Goal: Task Accomplishment & Management: Manage account settings

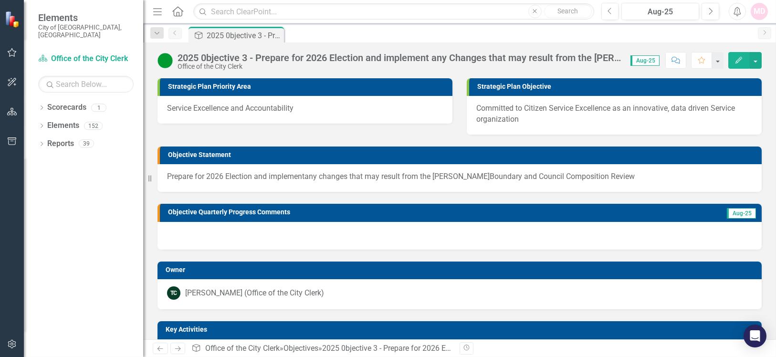
scroll to position [127, 0]
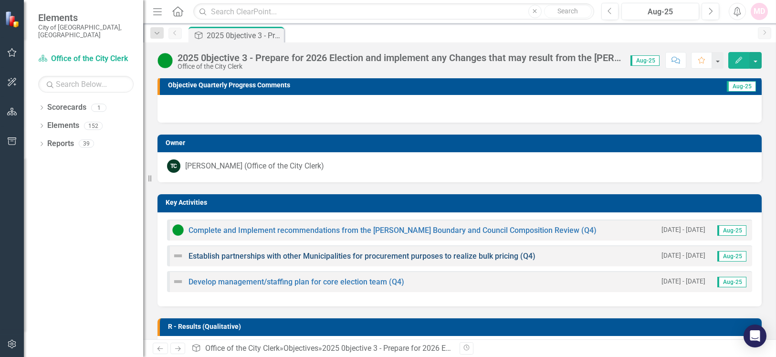
click at [270, 252] on link "Establish partnerships with other Municipalities for procurement purposes to re…" at bounding box center [362, 256] width 347 height 9
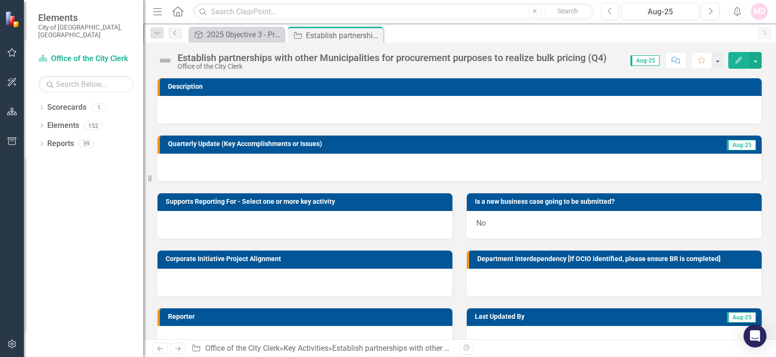
click at [744, 58] on icon "Edit" at bounding box center [739, 60] width 9 height 7
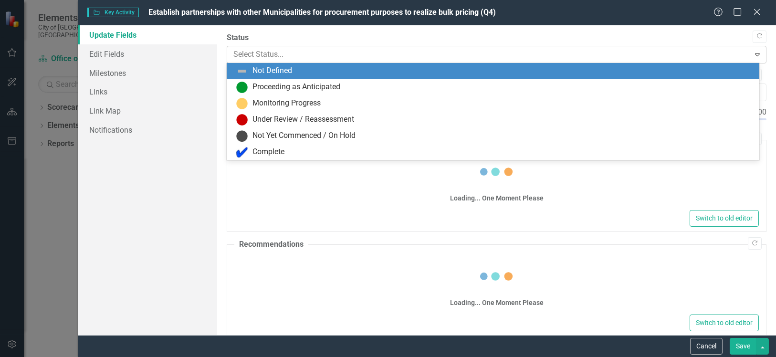
click at [349, 62] on div "Select Status..." at bounding box center [489, 54] width 520 height 17
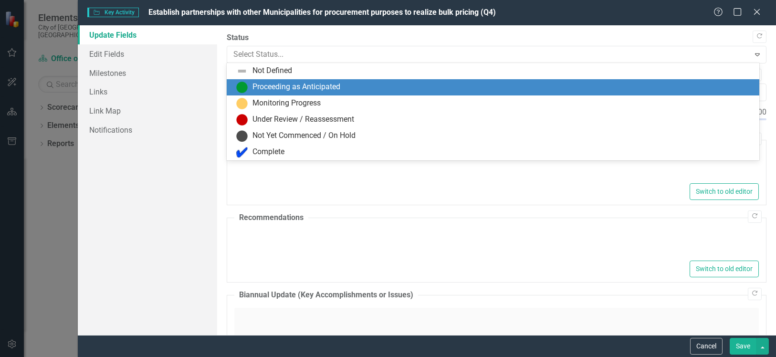
click at [351, 80] on div "Proceeding as Anticipated" at bounding box center [493, 87] width 533 height 16
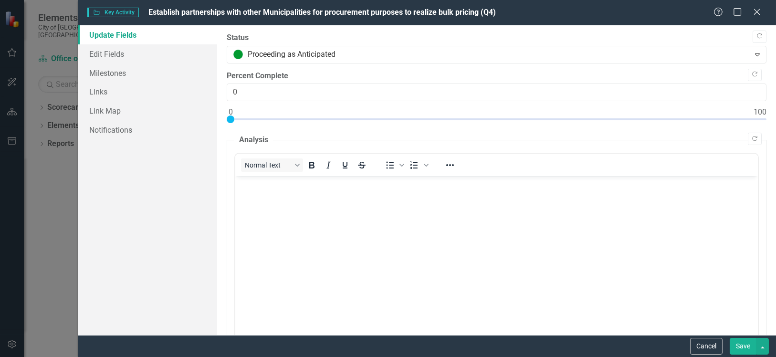
click at [742, 348] on button "Save" at bounding box center [743, 346] width 27 height 17
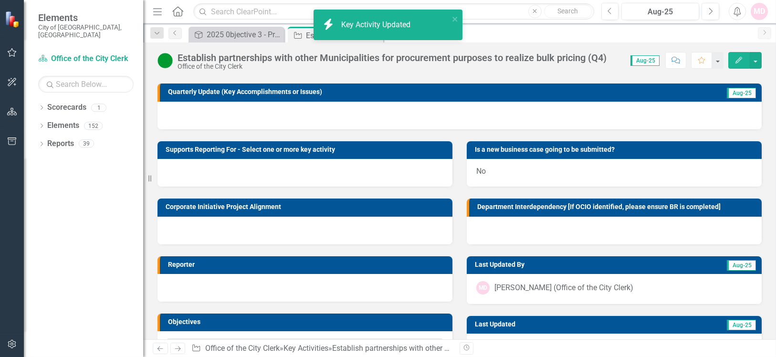
scroll to position [95, 0]
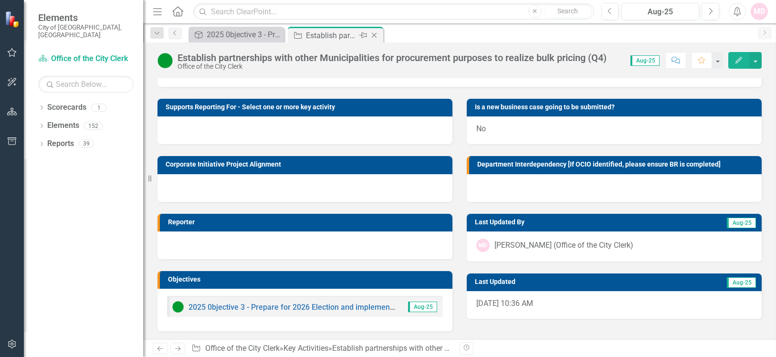
click at [377, 34] on icon "Close" at bounding box center [375, 36] width 10 height 8
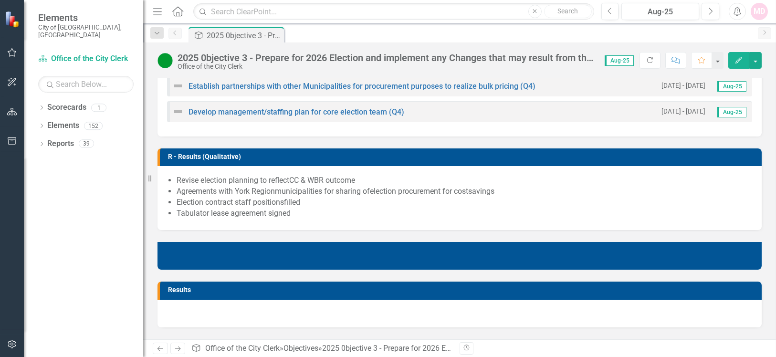
scroll to position [175, 0]
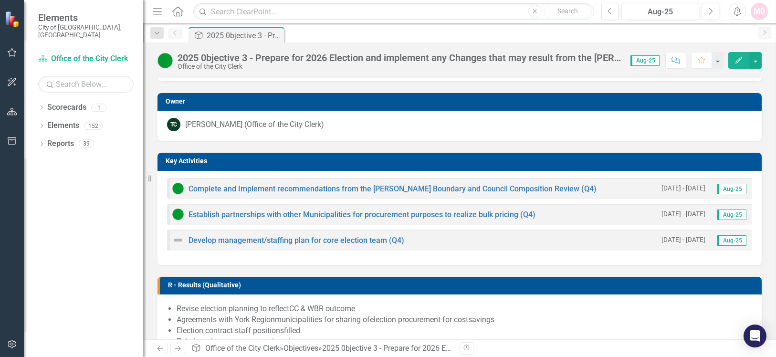
scroll to position [191, 0]
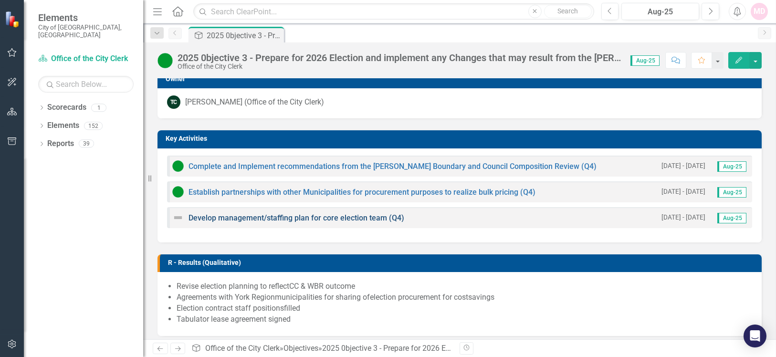
click at [299, 215] on link "Develop management/staffing plan for core election team (Q4)" at bounding box center [297, 217] width 216 height 9
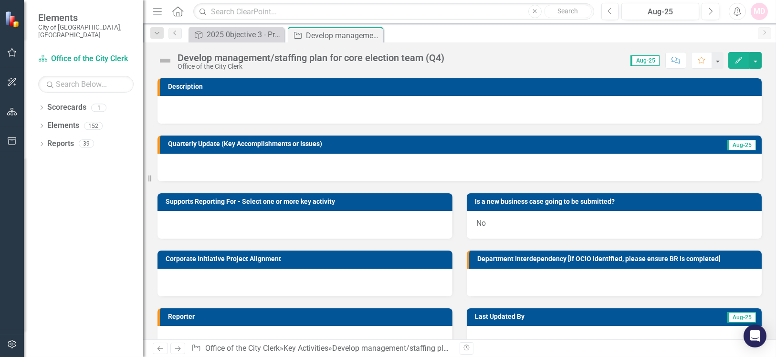
click at [252, 106] on div at bounding box center [460, 110] width 605 height 28
click at [253, 104] on div at bounding box center [460, 110] width 605 height 28
click at [560, 92] on td "Description" at bounding box center [462, 88] width 589 height 14
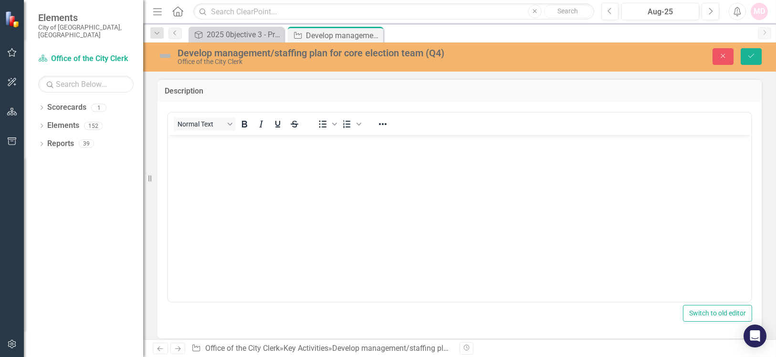
click at [221, 170] on body "Rich Text Area. Press ALT-0 for help." at bounding box center [460, 206] width 584 height 143
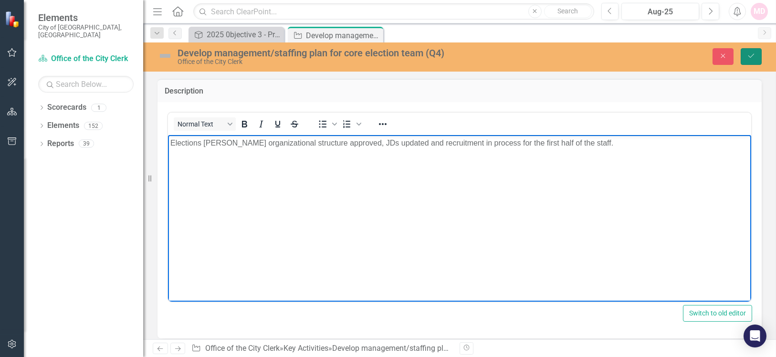
click at [750, 59] on icon "Save" at bounding box center [751, 56] width 9 height 7
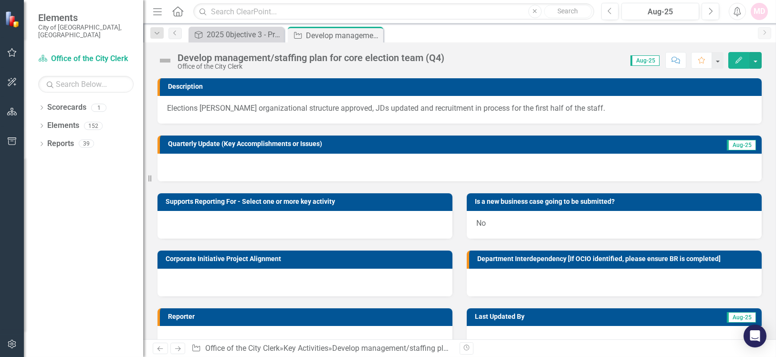
click at [736, 60] on icon "Edit" at bounding box center [739, 60] width 9 height 7
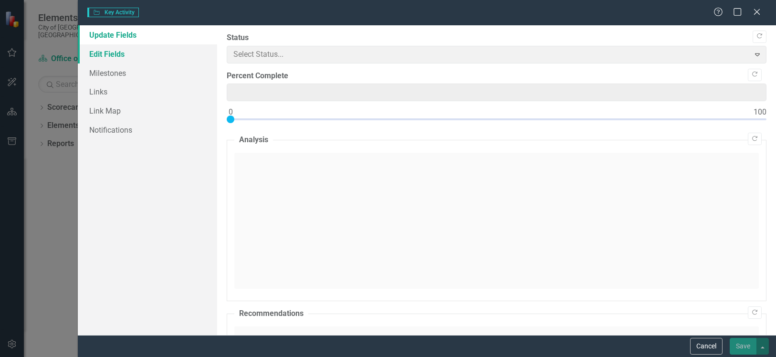
type input "0"
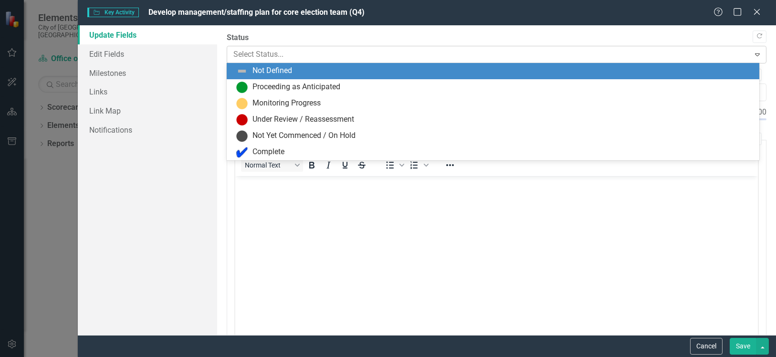
click at [263, 55] on div at bounding box center [489, 54] width 510 height 13
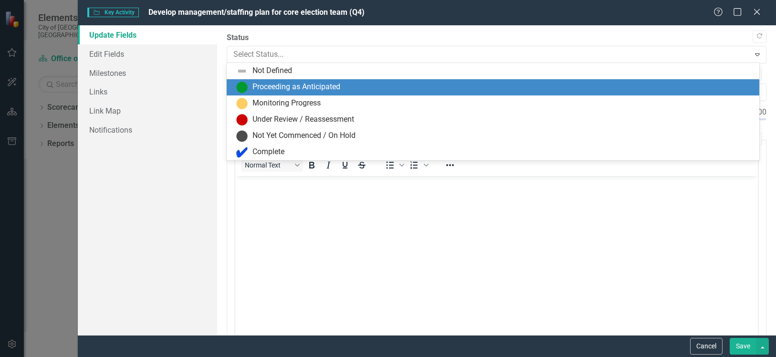
click at [268, 82] on div "Proceeding as Anticipated" at bounding box center [297, 87] width 88 height 11
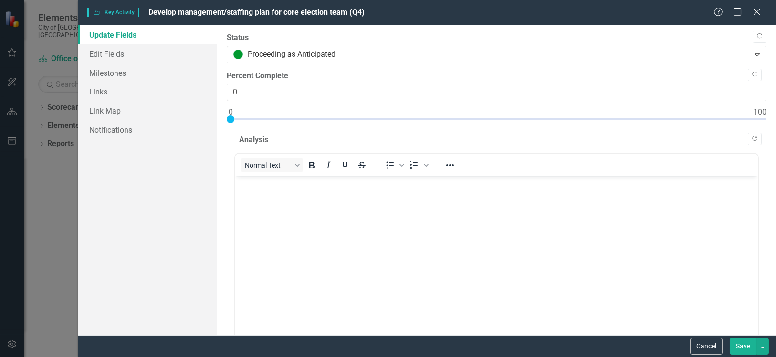
click at [741, 345] on button "Save" at bounding box center [743, 346] width 27 height 17
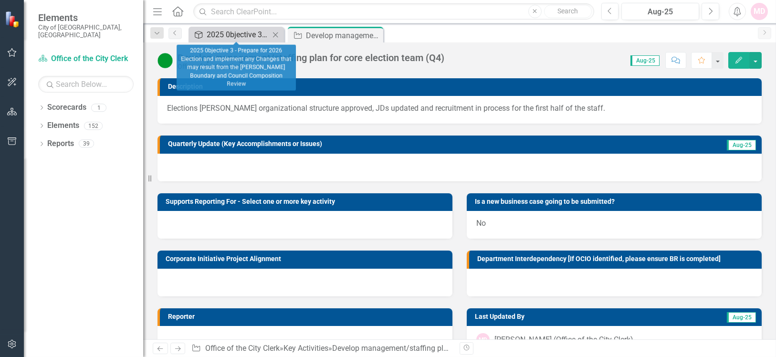
click at [238, 37] on div "2025 0bjective 3 - Prepare for 2026 Election and implement any Changes that may…" at bounding box center [238, 35] width 63 height 12
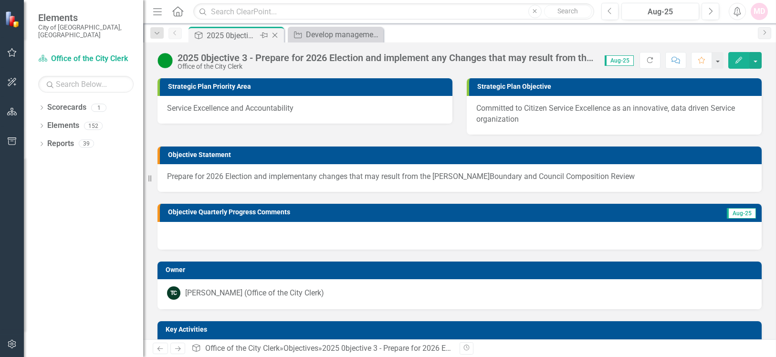
click at [231, 30] on div "2025 0bjective 3 - Prepare for 2026 Election and implement any Changes that may…" at bounding box center [232, 36] width 51 height 12
click at [233, 38] on div "2025 0bjective 3 - Prepare for 2026 Election and implement any Changes that may…" at bounding box center [232, 36] width 51 height 12
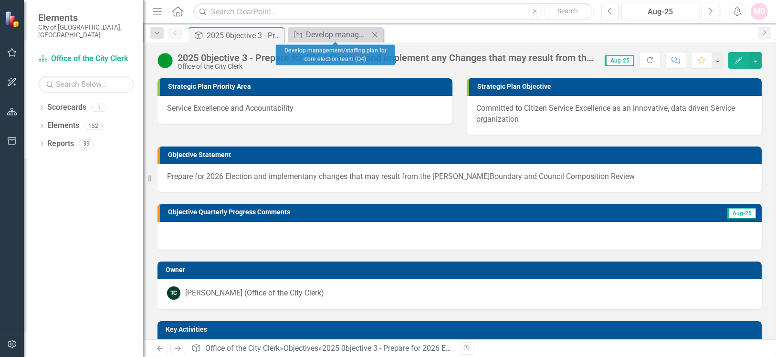
click at [373, 32] on icon "Close" at bounding box center [375, 35] width 10 height 8
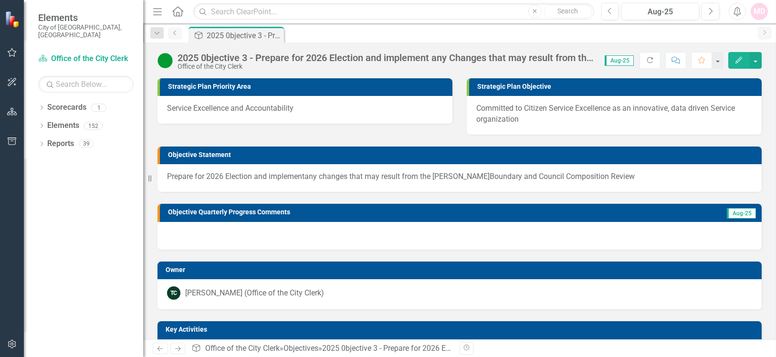
click at [175, 34] on icon "Previous" at bounding box center [175, 33] width 8 height 6
click at [173, 16] on link "Home" at bounding box center [178, 11] width 12 height 14
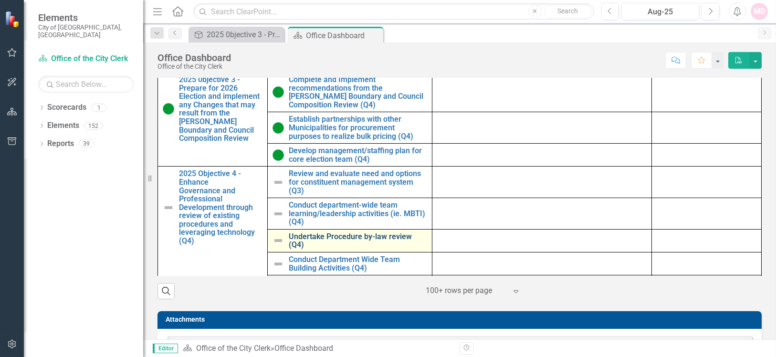
scroll to position [58, 0]
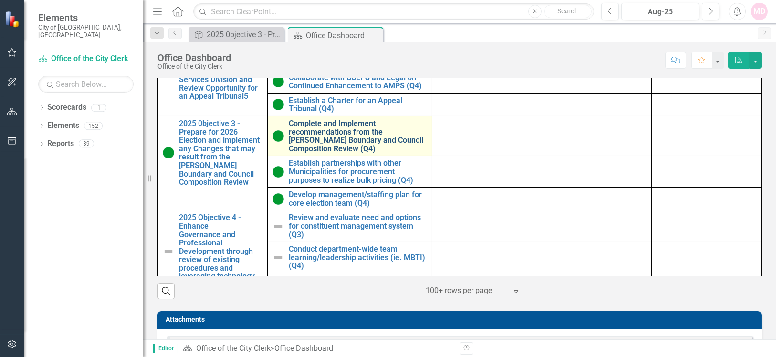
click at [335, 143] on link "Complete and Implement recommendations from the [PERSON_NAME] Boundary and Coun…" at bounding box center [358, 135] width 138 height 33
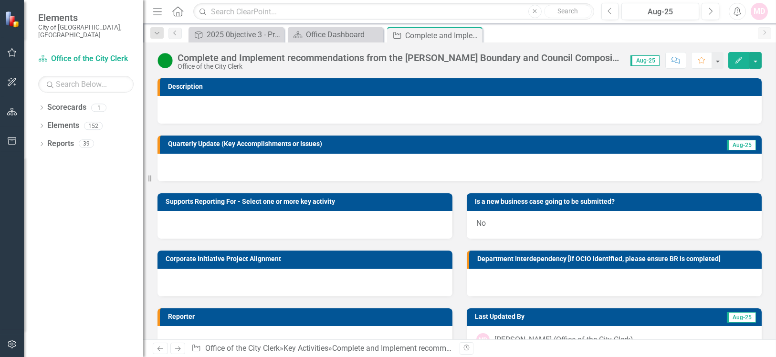
click at [737, 58] on icon "Edit" at bounding box center [739, 60] width 9 height 7
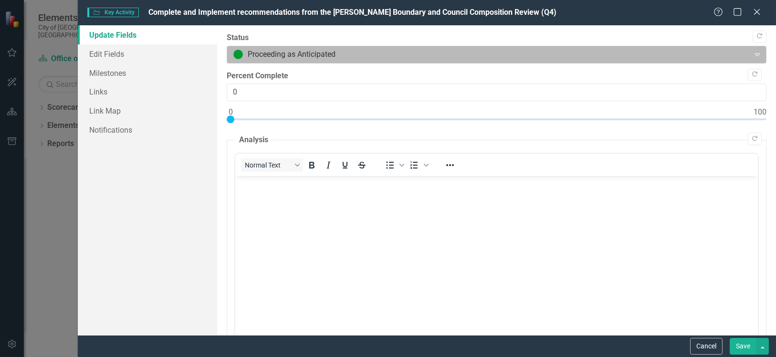
click at [282, 52] on div at bounding box center [489, 54] width 510 height 13
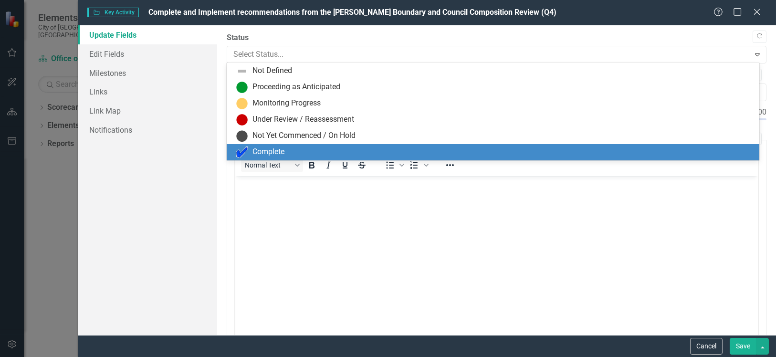
click at [287, 151] on div "Complete" at bounding box center [495, 152] width 518 height 11
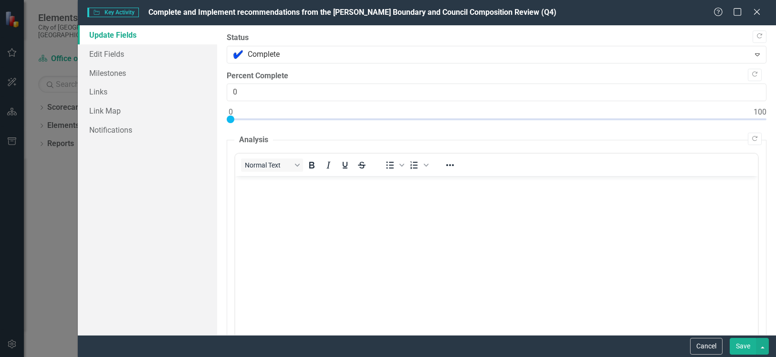
click at [406, 231] on body "Rich Text Area. Press ALT-0 for help." at bounding box center [496, 247] width 523 height 143
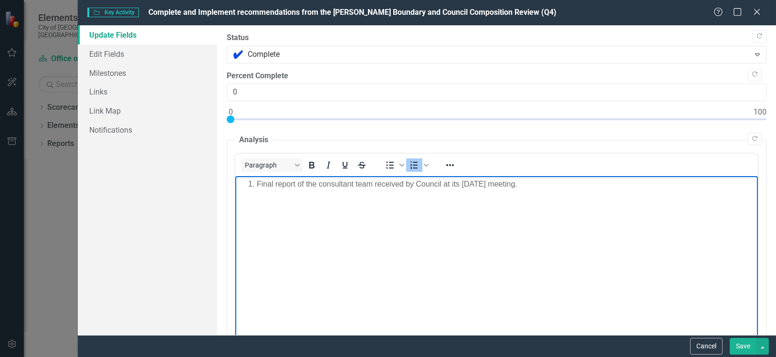
drag, startPoint x: 254, startPoint y: 181, endPoint x: 265, endPoint y: 181, distance: 11.5
click at [257, 181] on li "Final report of the consultant team received by Council at its June 2025 meetin…" at bounding box center [506, 184] width 499 height 11
click at [257, 187] on li "Final report of the consultant team received by Council at its June 2025 meetin…" at bounding box center [506, 184] width 499 height 11
click at [741, 351] on button "Save" at bounding box center [743, 346] width 27 height 17
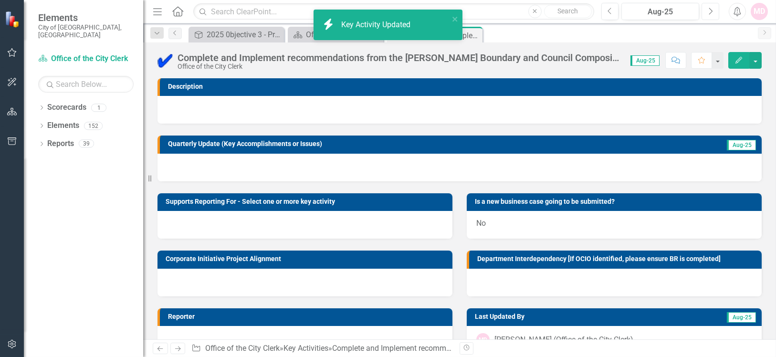
click at [711, 13] on icon "button" at bounding box center [712, 11] width 4 height 7
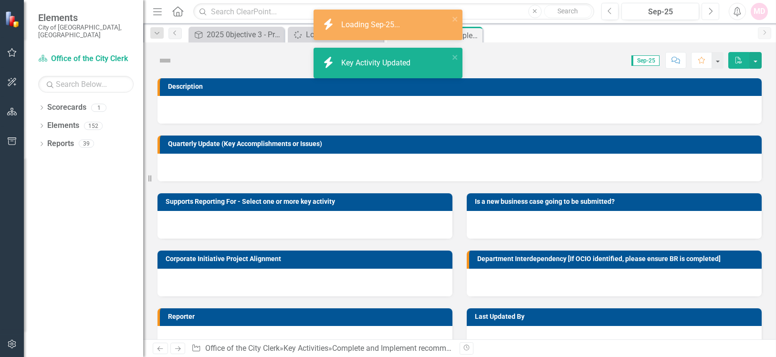
click at [711, 13] on icon "button" at bounding box center [712, 11] width 4 height 7
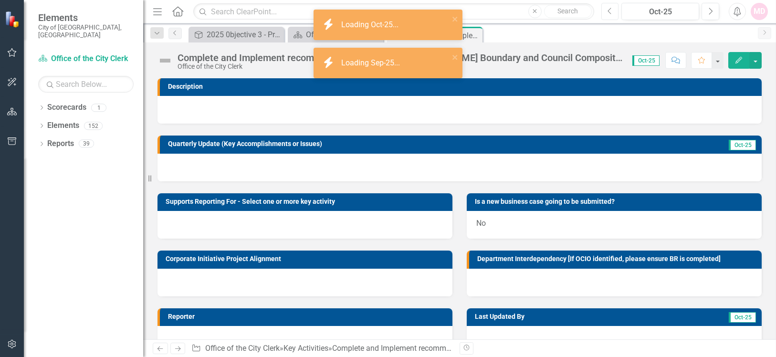
click at [616, 12] on button "Previous" at bounding box center [611, 11] width 18 height 17
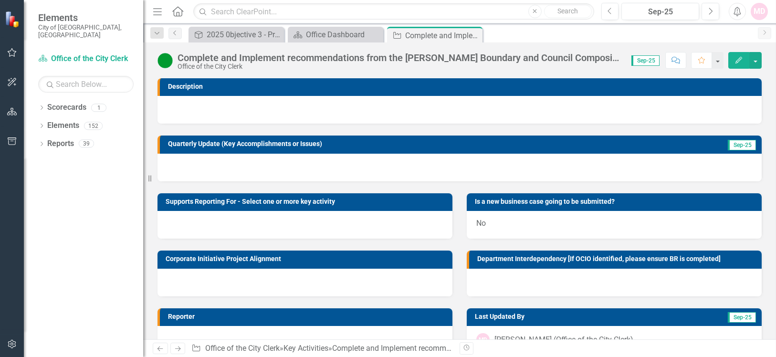
click at [737, 57] on icon "Edit" at bounding box center [739, 60] width 9 height 7
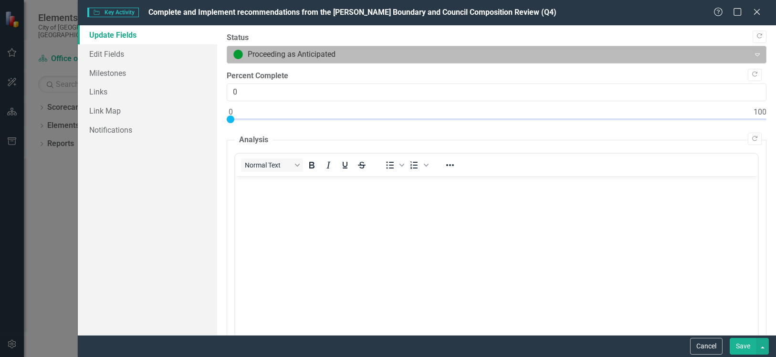
click at [274, 49] on div at bounding box center [489, 54] width 510 height 13
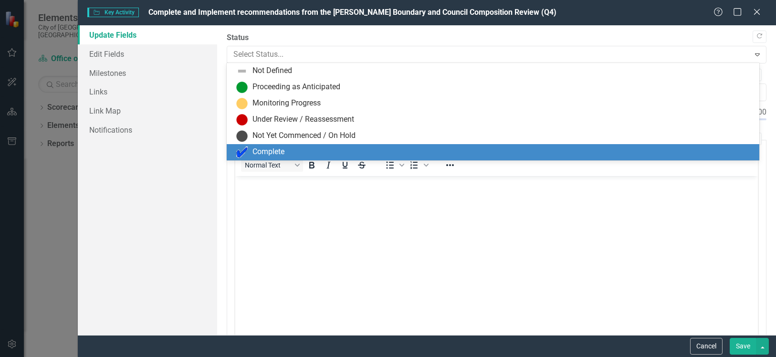
click at [277, 148] on div "Complete" at bounding box center [269, 152] width 32 height 11
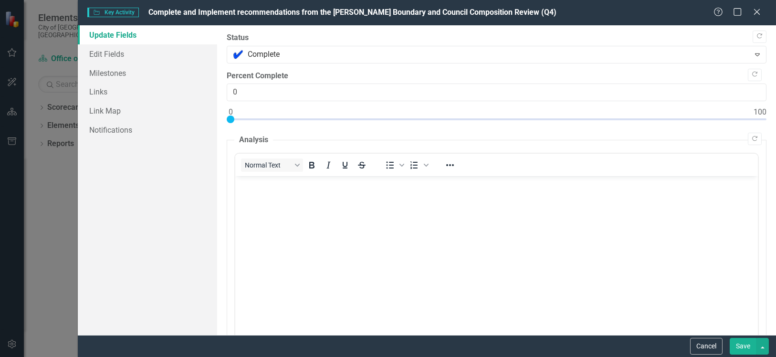
click at [379, 216] on body "Rich Text Area. Press ALT-0 for help." at bounding box center [496, 247] width 523 height 143
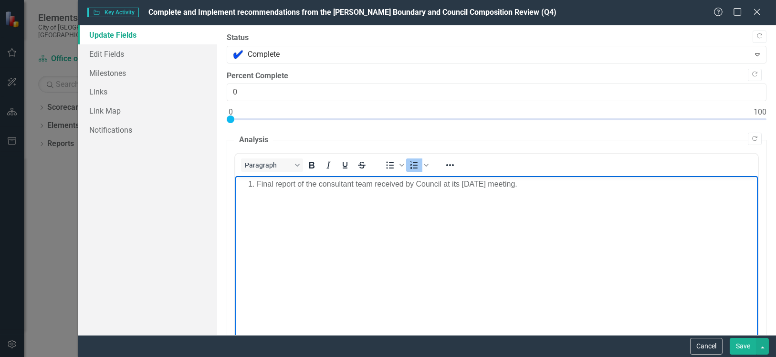
drag, startPoint x: 255, startPoint y: 183, endPoint x: 222, endPoint y: 187, distance: 33.6
click at [235, 187] on html "Final report of the consultant team received by Council at its June 2025 meetin…" at bounding box center [496, 247] width 523 height 143
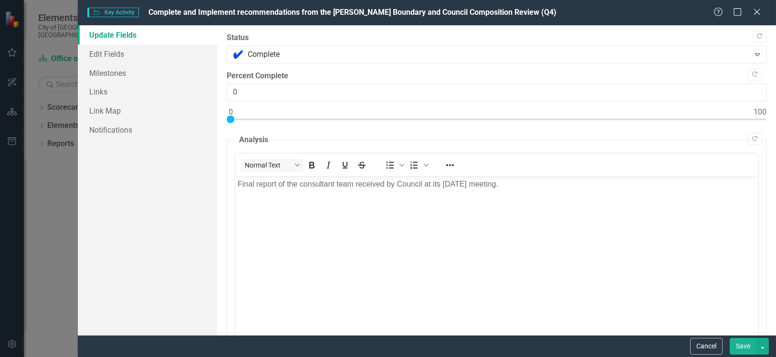
click at [743, 340] on button "Save" at bounding box center [743, 346] width 27 height 17
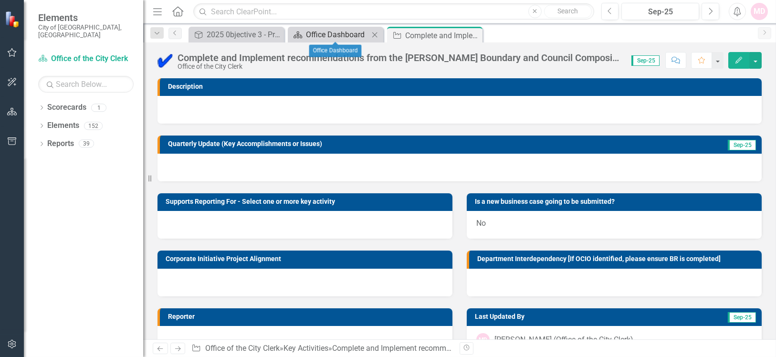
click at [335, 33] on div "Office Dashboard" at bounding box center [337, 35] width 63 height 12
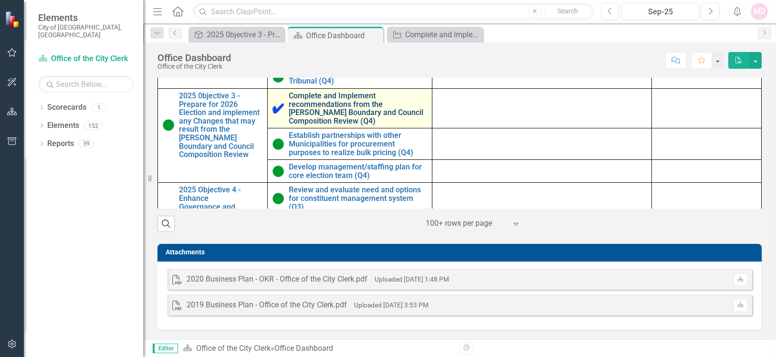
scroll to position [64, 0]
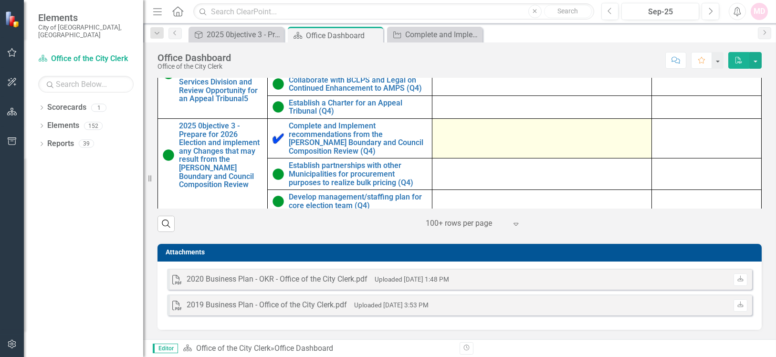
click at [466, 133] on td at bounding box center [543, 139] width 220 height 40
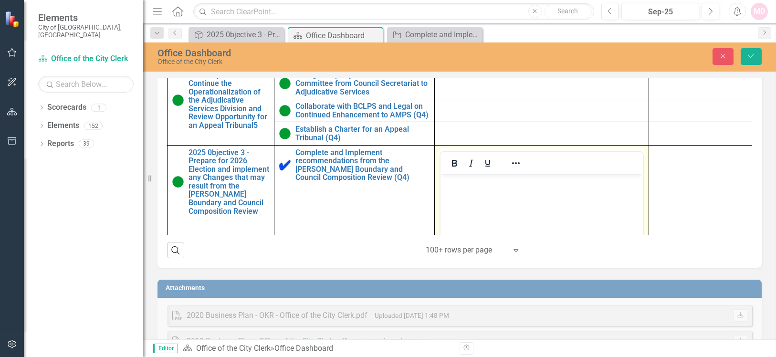
scroll to position [0, 0]
click at [480, 195] on body "Rich Text Area. Press ALT-0 for help." at bounding box center [541, 245] width 202 height 143
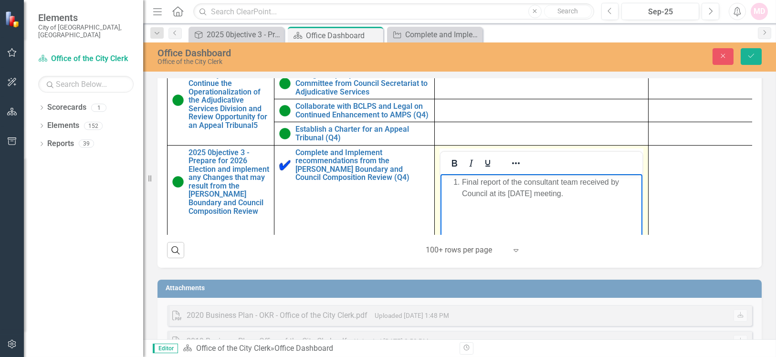
click at [462, 183] on li "Final report of the consultant team received by Council at its June 2025 meetin…" at bounding box center [551, 187] width 178 height 23
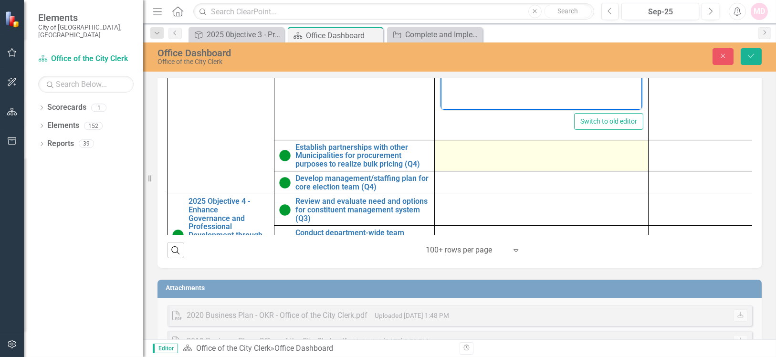
scroll to position [318, 0]
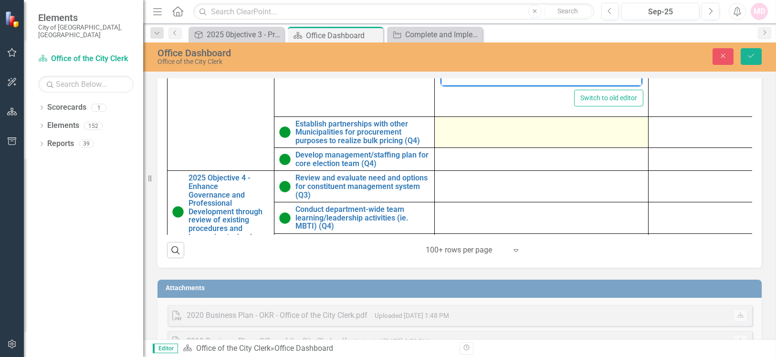
click at [463, 135] on td at bounding box center [542, 133] width 214 height 32
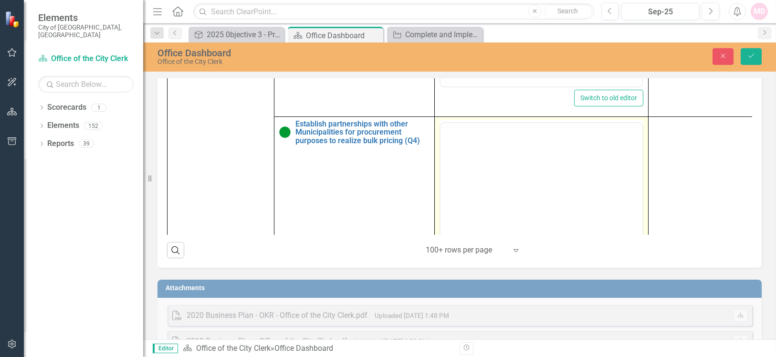
scroll to position [0, 0]
click at [479, 183] on body "Rich Text Area. Press ALT-0 for help." at bounding box center [541, 216] width 202 height 143
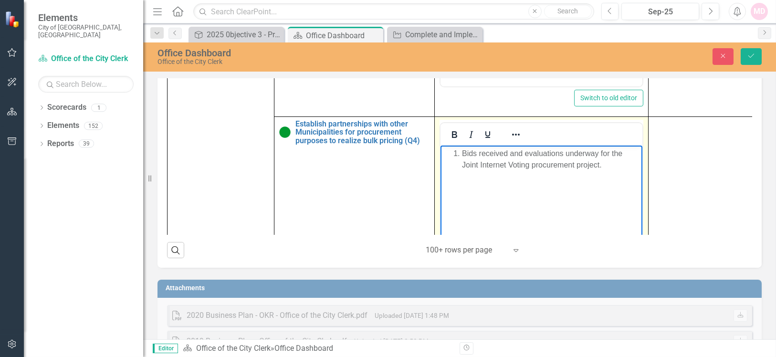
click at [462, 151] on li "Bids received and evaluations underway for the Joint Internet Voting procuremen…" at bounding box center [551, 159] width 178 height 23
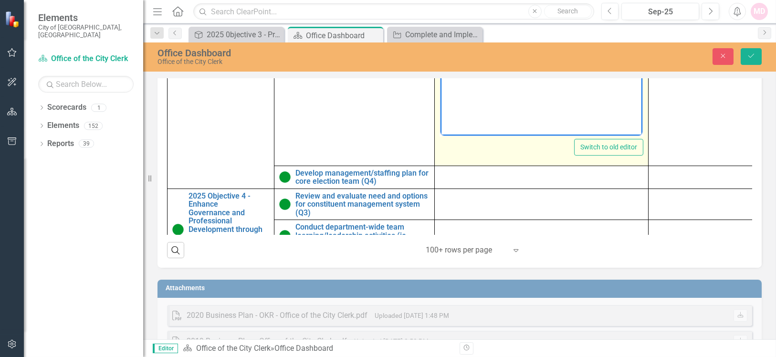
scroll to position [509, 0]
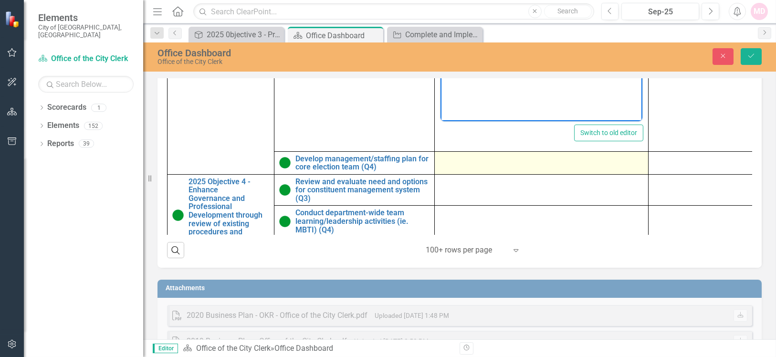
click at [465, 166] on div at bounding box center [542, 160] width 204 height 11
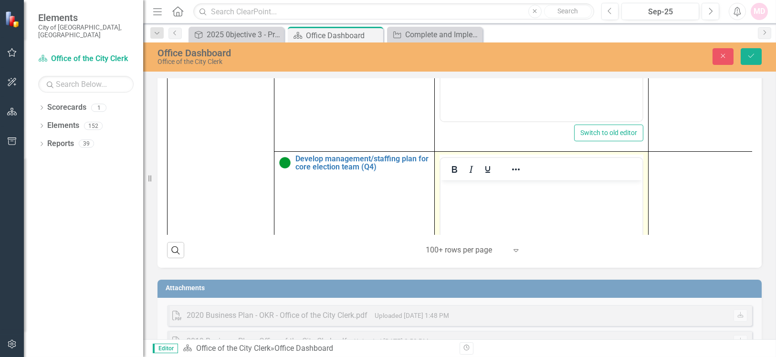
scroll to position [0, 0]
click at [488, 200] on body "Rich Text Area. Press ALT-0 for help." at bounding box center [541, 251] width 202 height 143
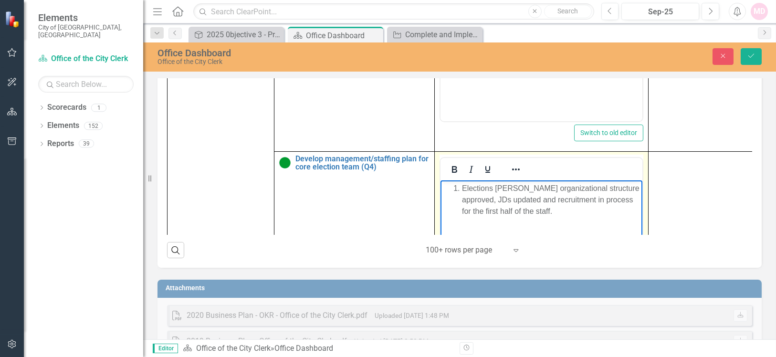
click at [463, 188] on li "Elections Vaughan organizational structure approved, JDs updated and recruitmen…" at bounding box center [551, 199] width 178 height 34
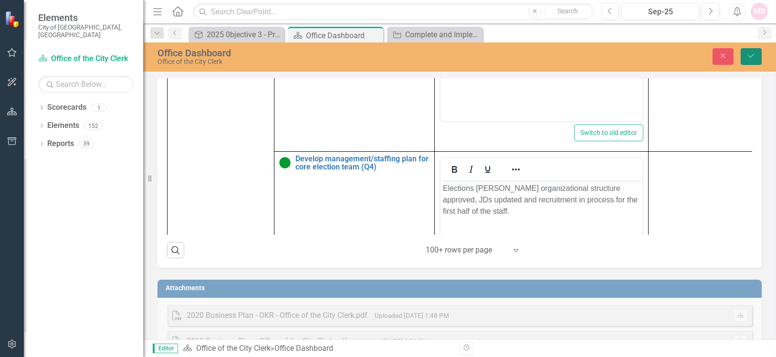
click at [755, 61] on button "Save" at bounding box center [751, 56] width 21 height 17
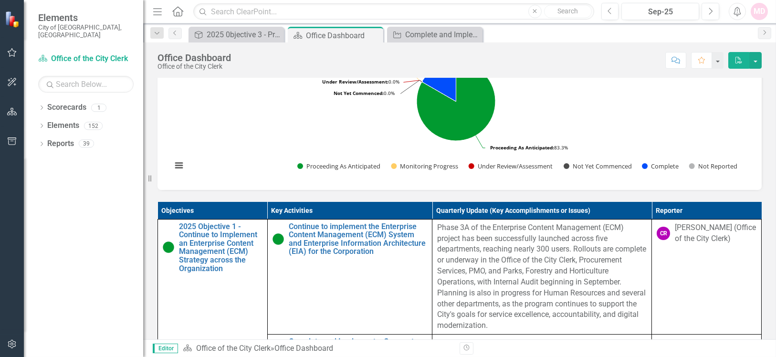
scroll to position [517, 0]
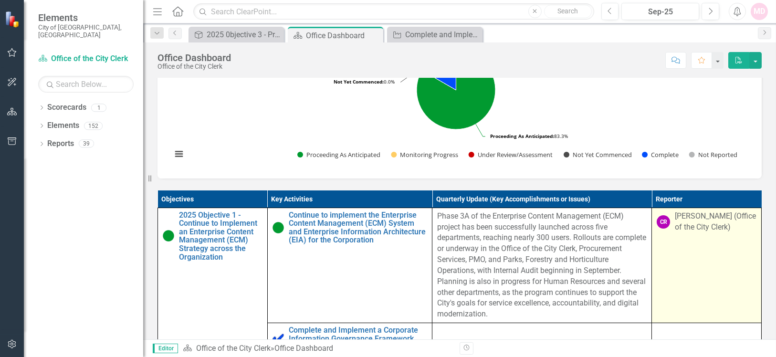
click at [664, 248] on td "CR Chris Rainville (Office of the City Clerk)" at bounding box center [707, 265] width 110 height 115
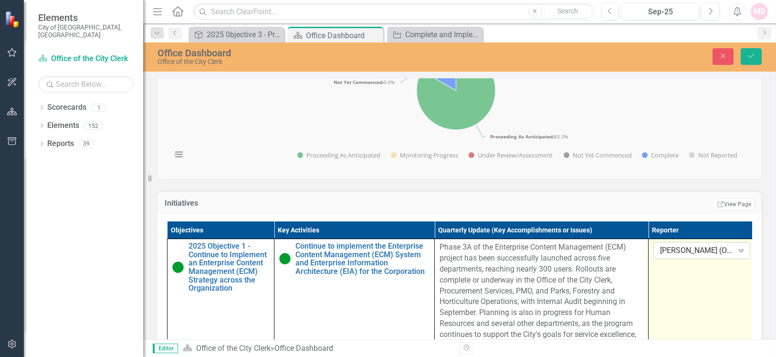
click at [681, 256] on div "Chris Rainville (Office of the City Clerk)" at bounding box center [697, 250] width 74 height 11
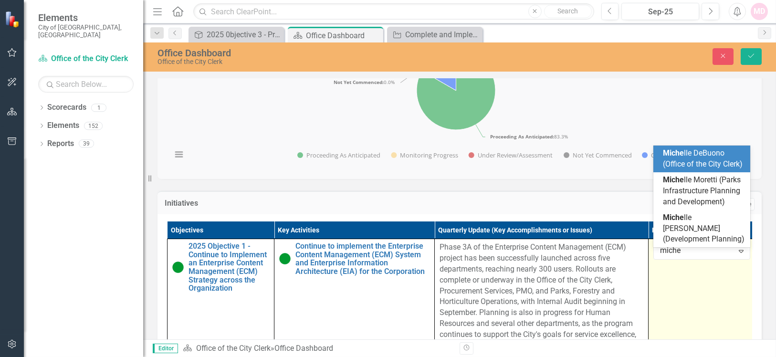
scroll to position [0, 0]
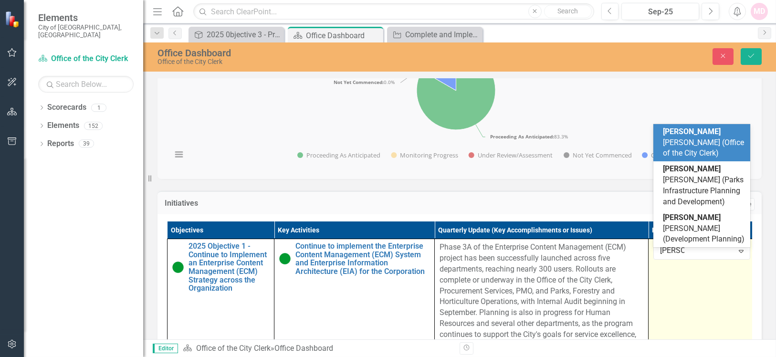
type input "michelle"
click at [719, 158] on span "Michelle DeBuono (Office of the City Clerk)" at bounding box center [703, 142] width 80 height 31
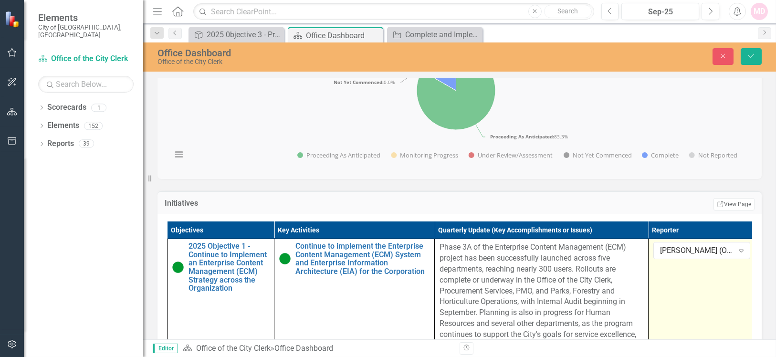
drag, startPoint x: 699, startPoint y: 254, endPoint x: 698, endPoint y: 271, distance: 16.7
click at [698, 271] on td "Michelle DeBuono (Office of the City Clerk) Expand" at bounding box center [702, 296] width 107 height 115
drag, startPoint x: 684, startPoint y: 246, endPoint x: 683, endPoint y: 253, distance: 6.8
click at [684, 246] on td "Michelle DeBuono (Office of the City Clerk) Expand" at bounding box center [702, 296] width 107 height 115
click at [683, 255] on div "[PERSON_NAME] (Office of the City Clerk)" at bounding box center [697, 250] width 74 height 11
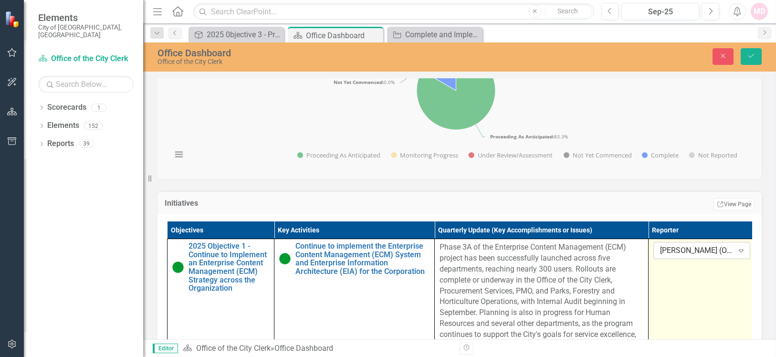
click at [683, 256] on div "[PERSON_NAME] (Office of the City Clerk)" at bounding box center [697, 250] width 74 height 11
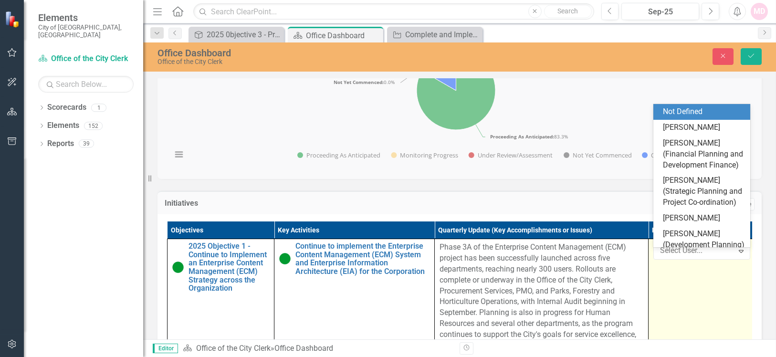
click at [712, 111] on div "Not Defined" at bounding box center [704, 111] width 82 height 11
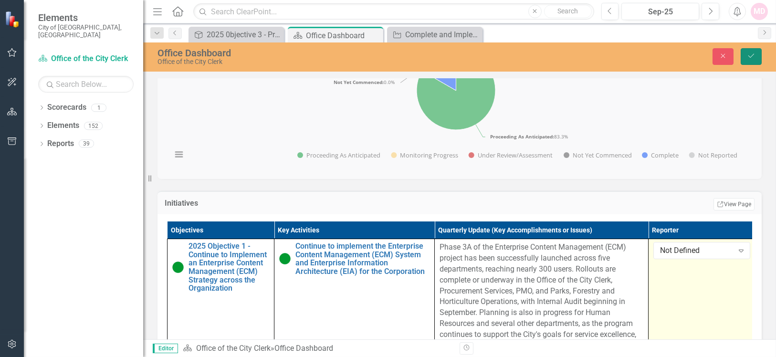
click at [754, 56] on icon "Save" at bounding box center [751, 56] width 9 height 7
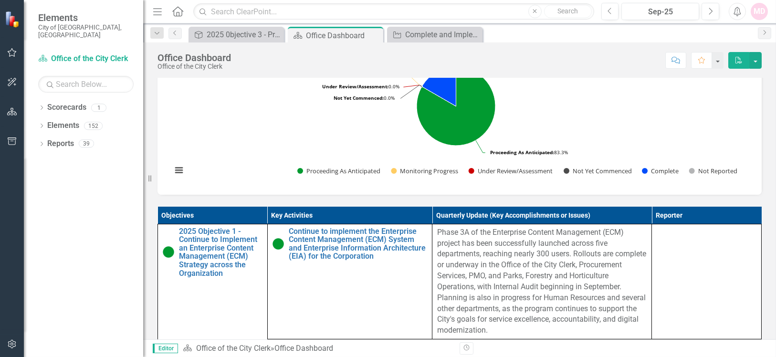
scroll to position [446, 0]
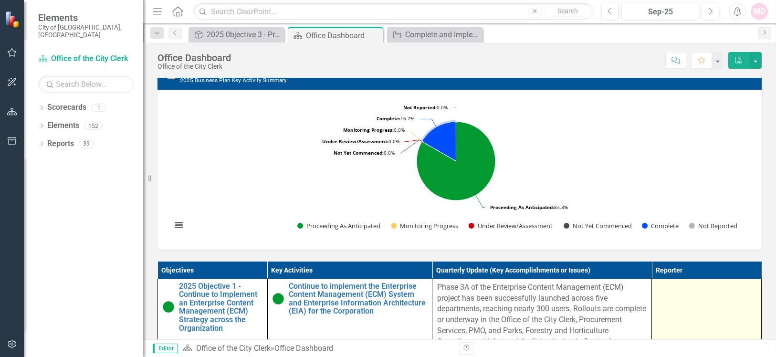
click at [665, 310] on td at bounding box center [707, 336] width 110 height 115
click at [664, 307] on td at bounding box center [707, 336] width 110 height 115
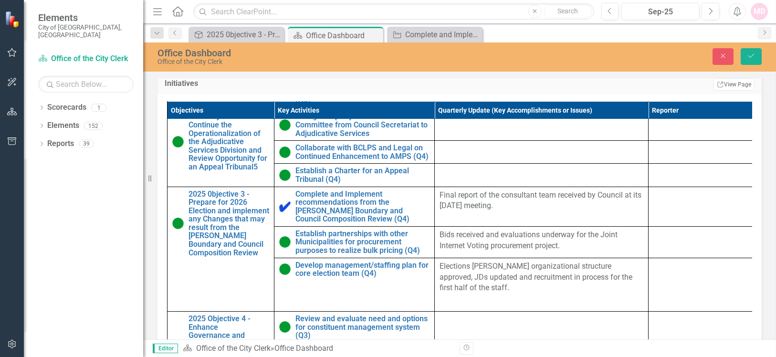
scroll to position [191, 0]
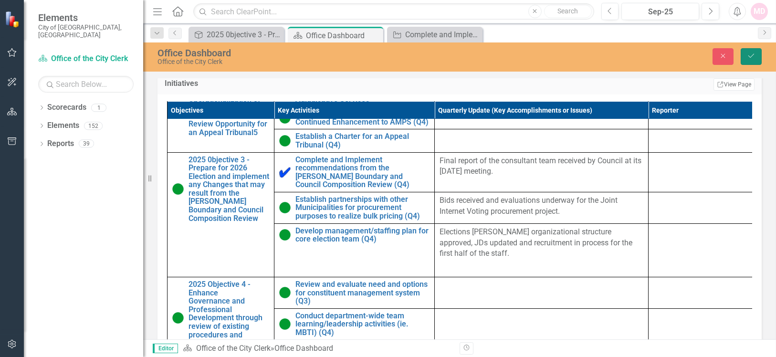
click at [754, 57] on icon "Save" at bounding box center [751, 56] width 9 height 7
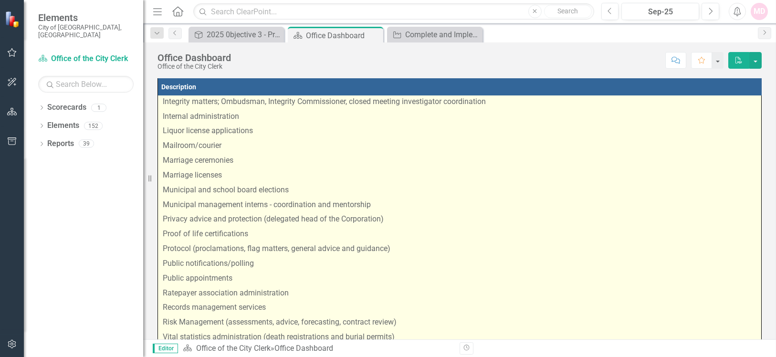
scroll to position [218, 0]
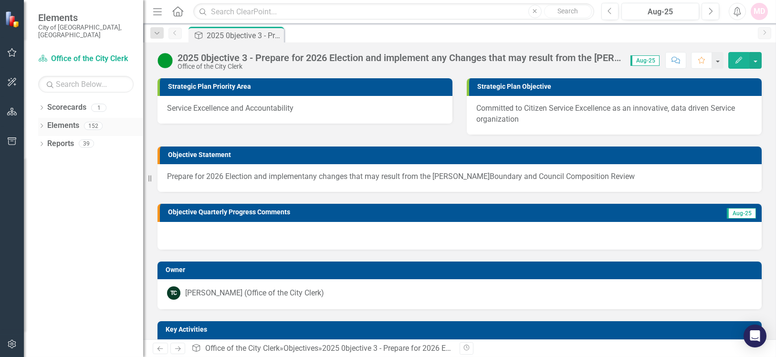
click at [58, 120] on link "Elements" at bounding box center [63, 125] width 32 height 11
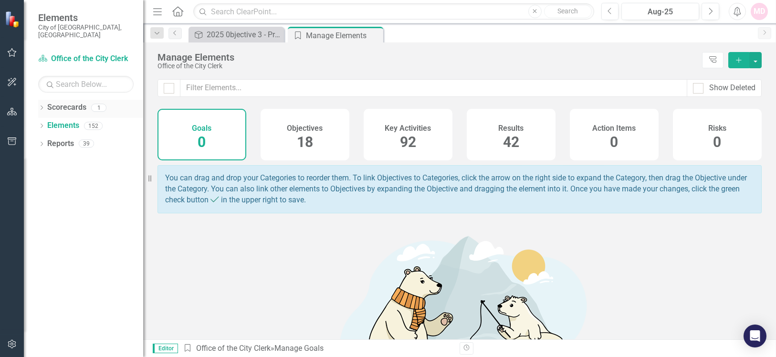
click at [54, 102] on link "Scorecards" at bounding box center [66, 107] width 39 height 11
click at [40, 106] on icon "Dropdown" at bounding box center [41, 108] width 7 height 5
click at [75, 120] on link "Office of the City Clerk" at bounding box center [98, 125] width 91 height 11
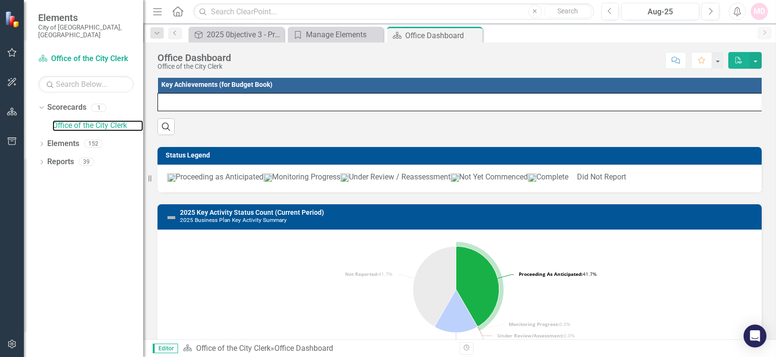
scroll to position [305, 0]
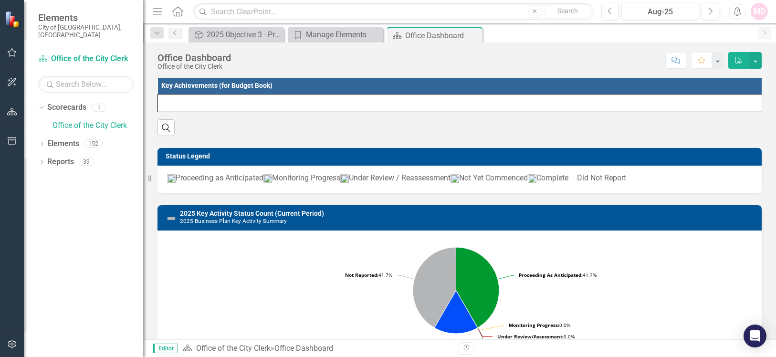
click at [202, 223] on small "2025 Business Plan Key Activity Summary" at bounding box center [233, 221] width 107 height 7
click at [264, 224] on small "2025 Business Plan Key Activity Summary" at bounding box center [233, 221] width 107 height 7
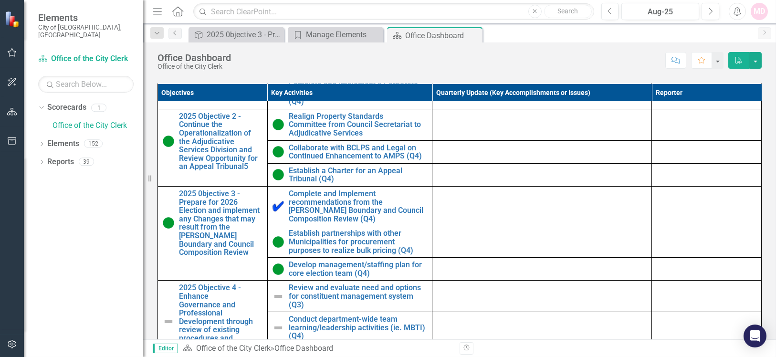
scroll to position [0, 0]
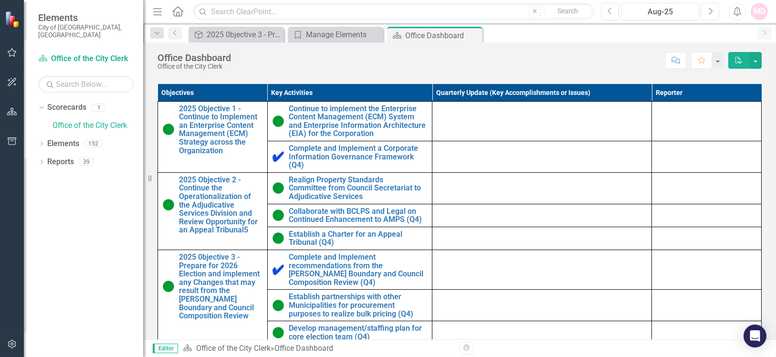
click at [716, 13] on button "Next" at bounding box center [711, 11] width 18 height 17
